Goal: Information Seeking & Learning: Learn about a topic

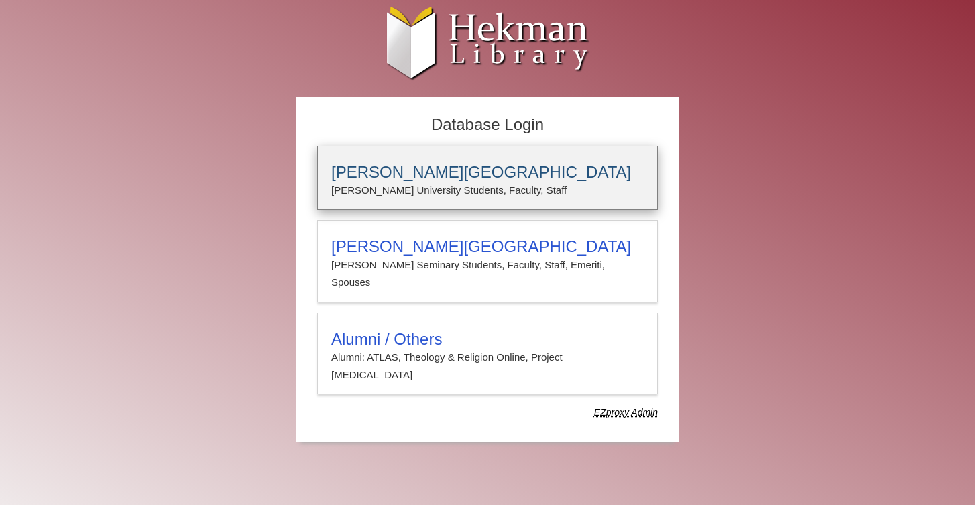
click at [506, 168] on h3 "Calvin University" at bounding box center [487, 172] width 313 height 19
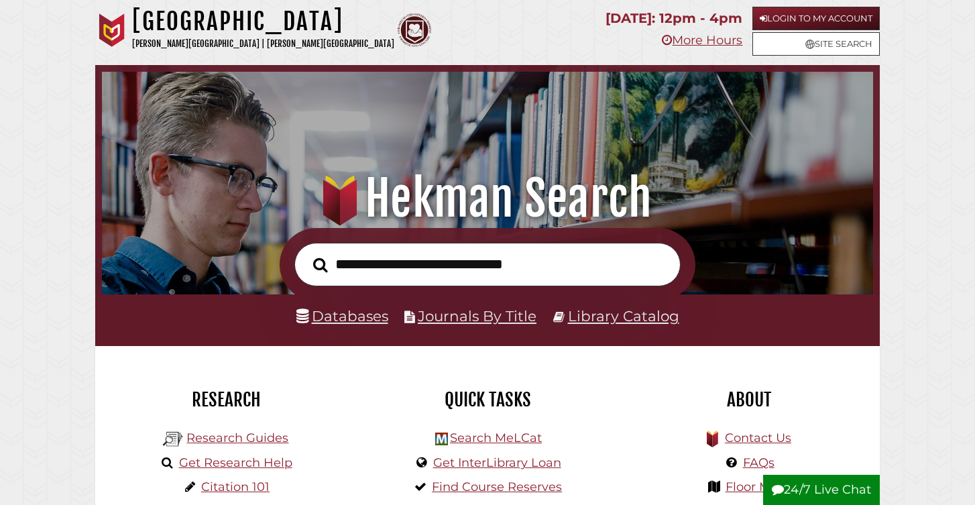
scroll to position [255, 765]
click at [366, 319] on link "Databases" at bounding box center [342, 315] width 92 height 17
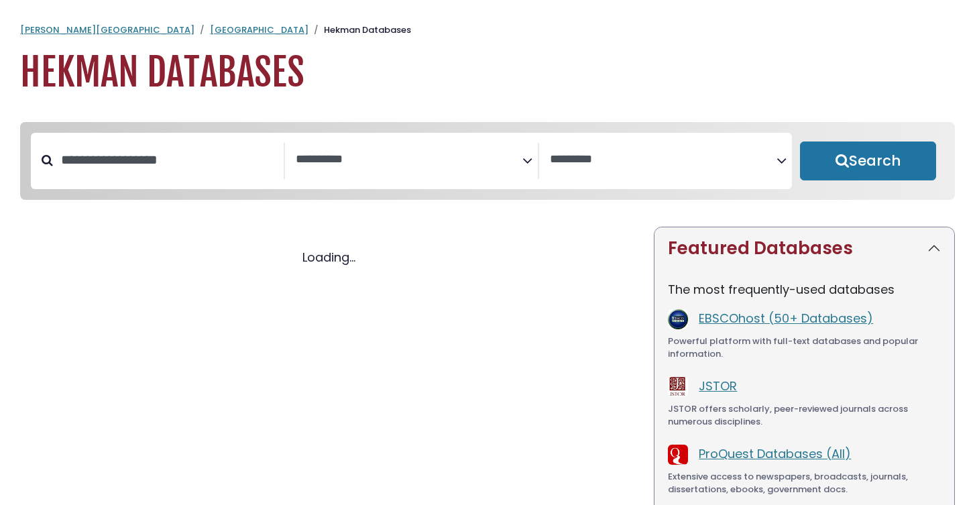
select select "Database Subject Filter"
select select "Database Vendors Filter"
select select "Database Subject Filter"
select select "Database Vendors Filter"
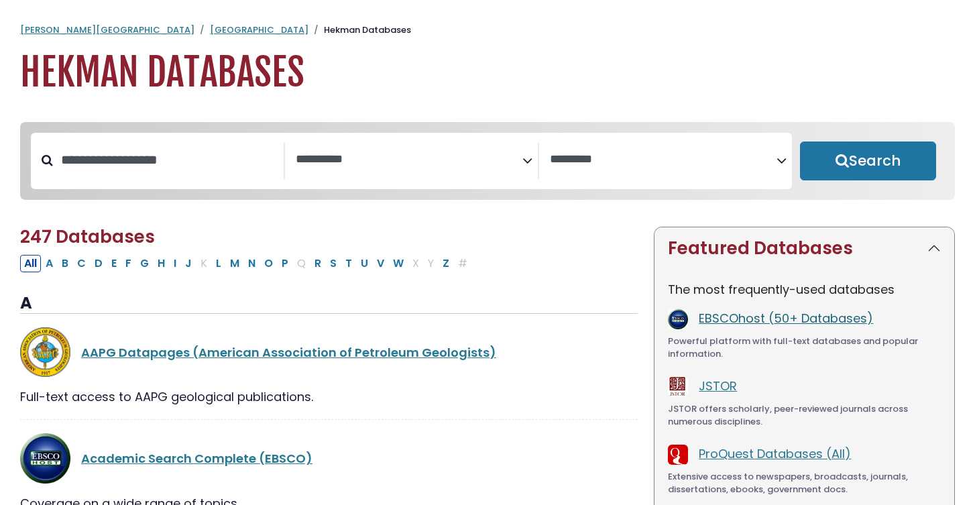
click at [818, 326] on link "EBSCOhost (50+ Databases)" at bounding box center [786, 318] width 174 height 17
